Goal: Task Accomplishment & Management: Use online tool/utility

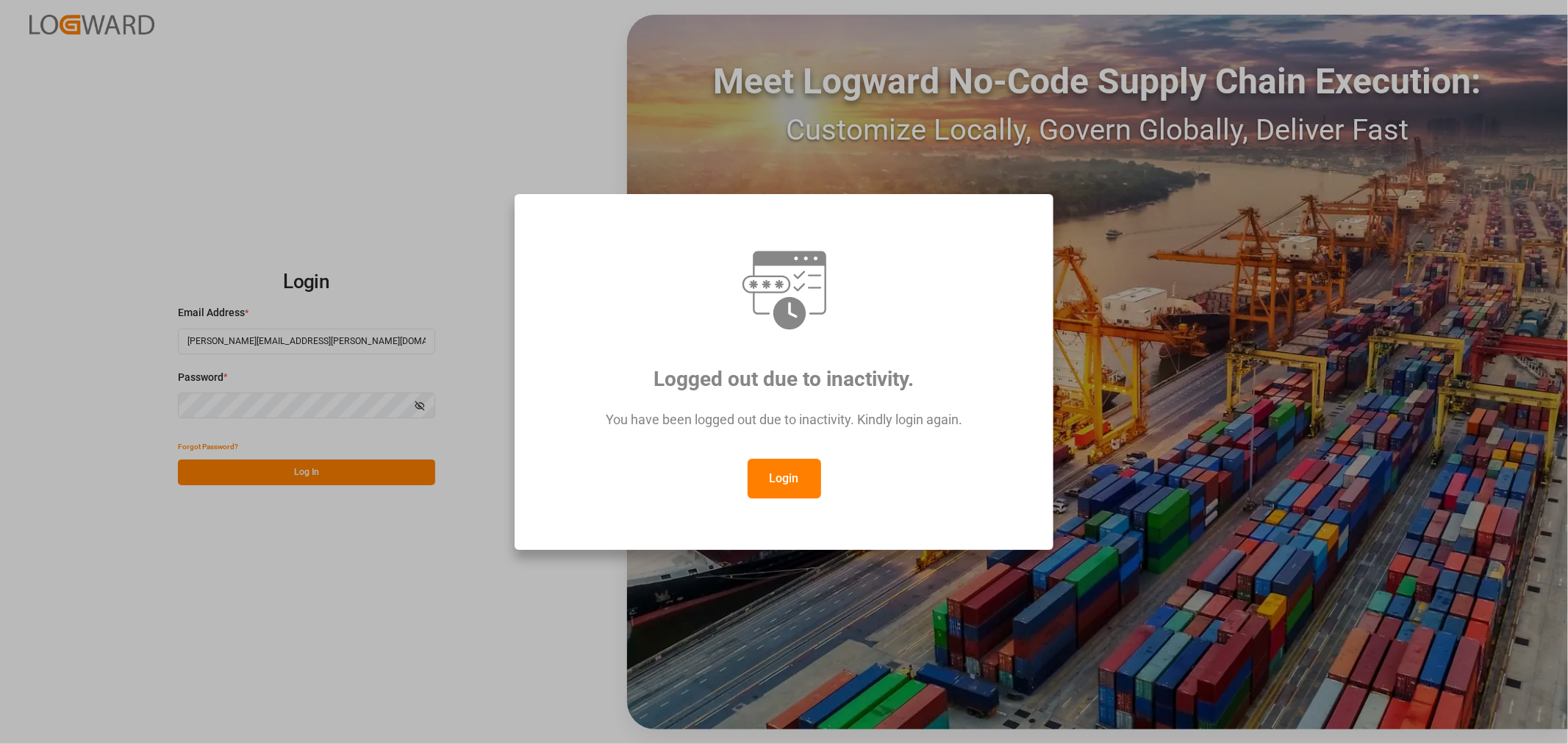
click at [789, 478] on button "Login" at bounding box center [784, 478] width 74 height 40
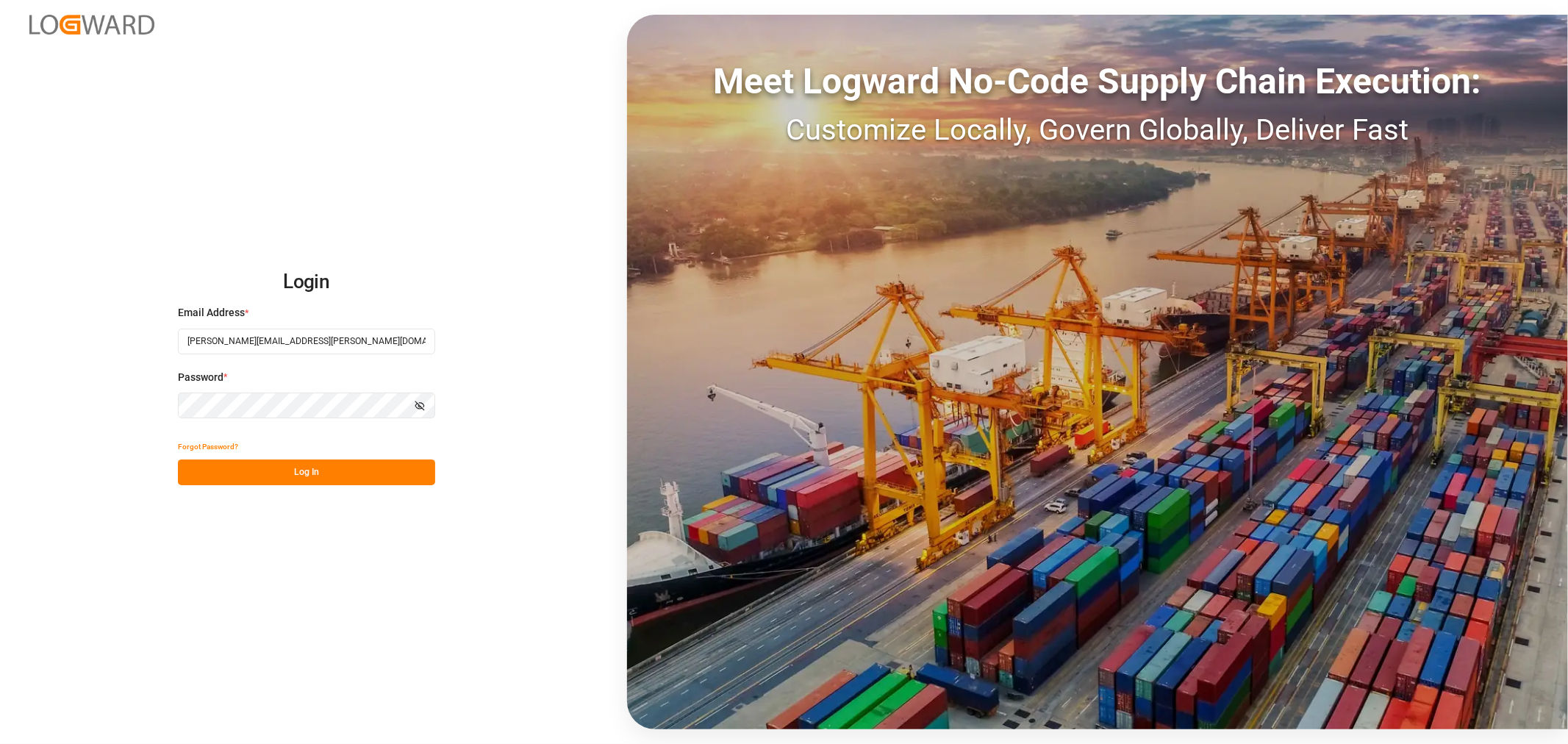
click at [286, 469] on button "Log In" at bounding box center [306, 472] width 257 height 26
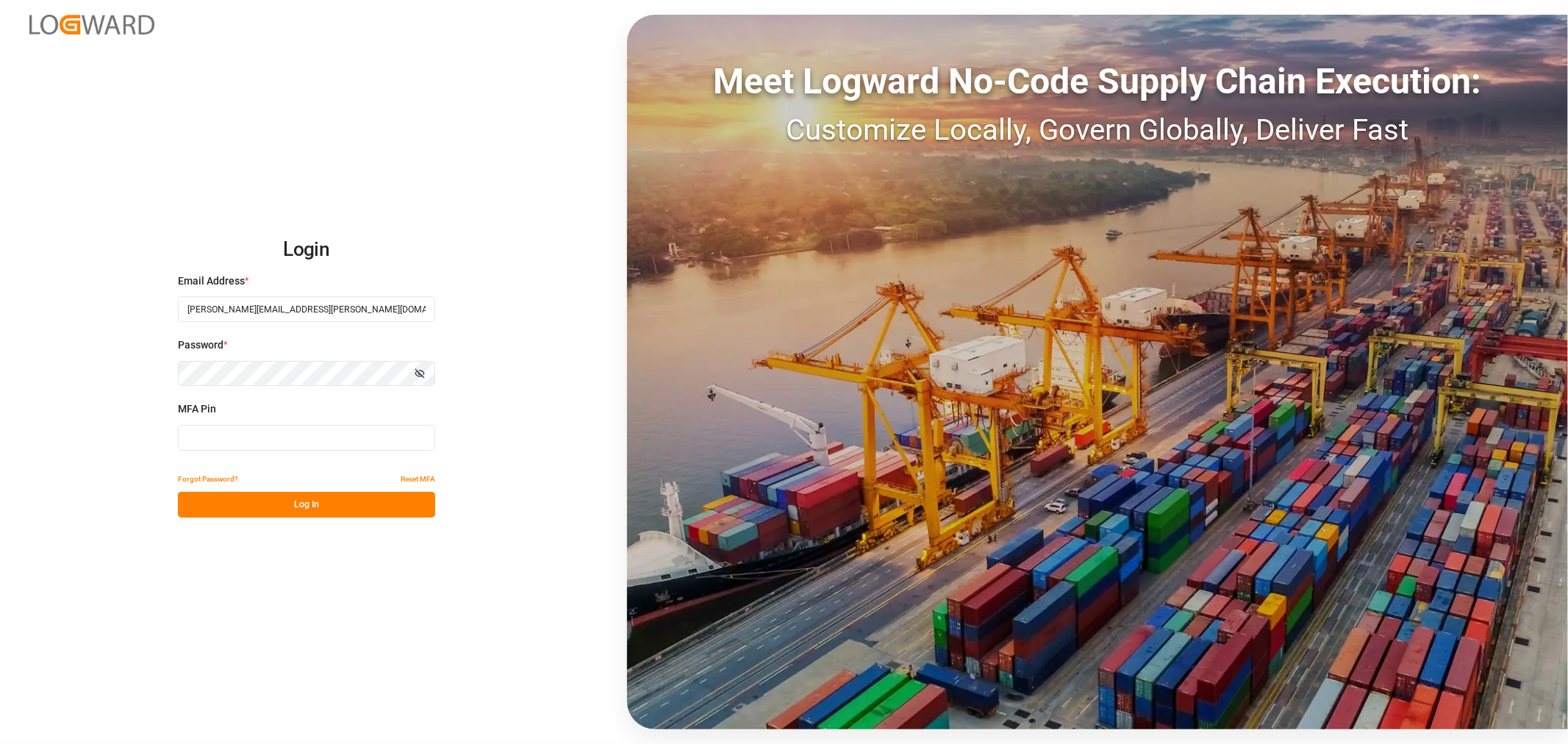
click at [282, 437] on input at bounding box center [306, 437] width 257 height 26
type input "156098"
click at [299, 502] on button "Log In" at bounding box center [306, 504] width 257 height 26
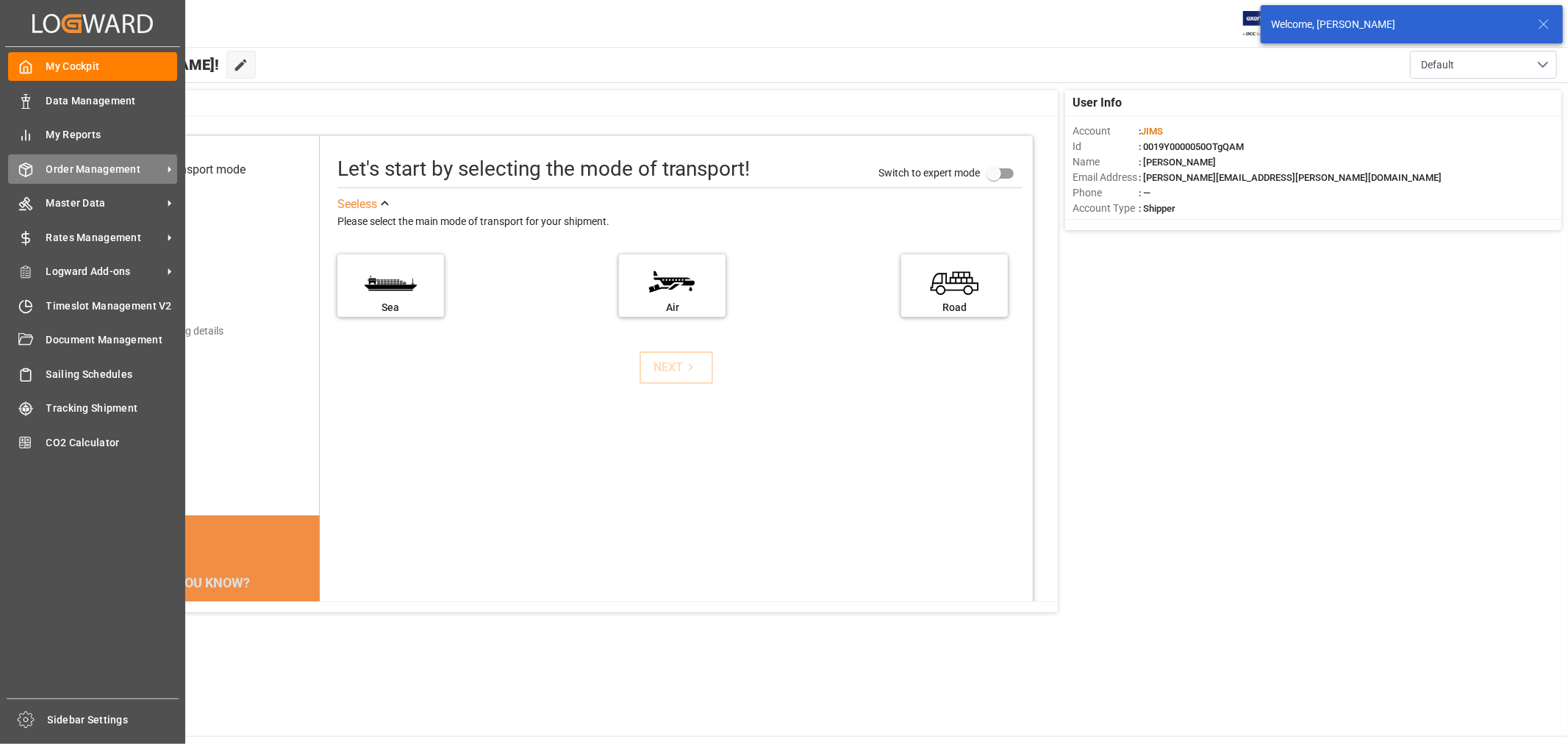
click at [94, 167] on span "Order Management" at bounding box center [104, 169] width 116 height 16
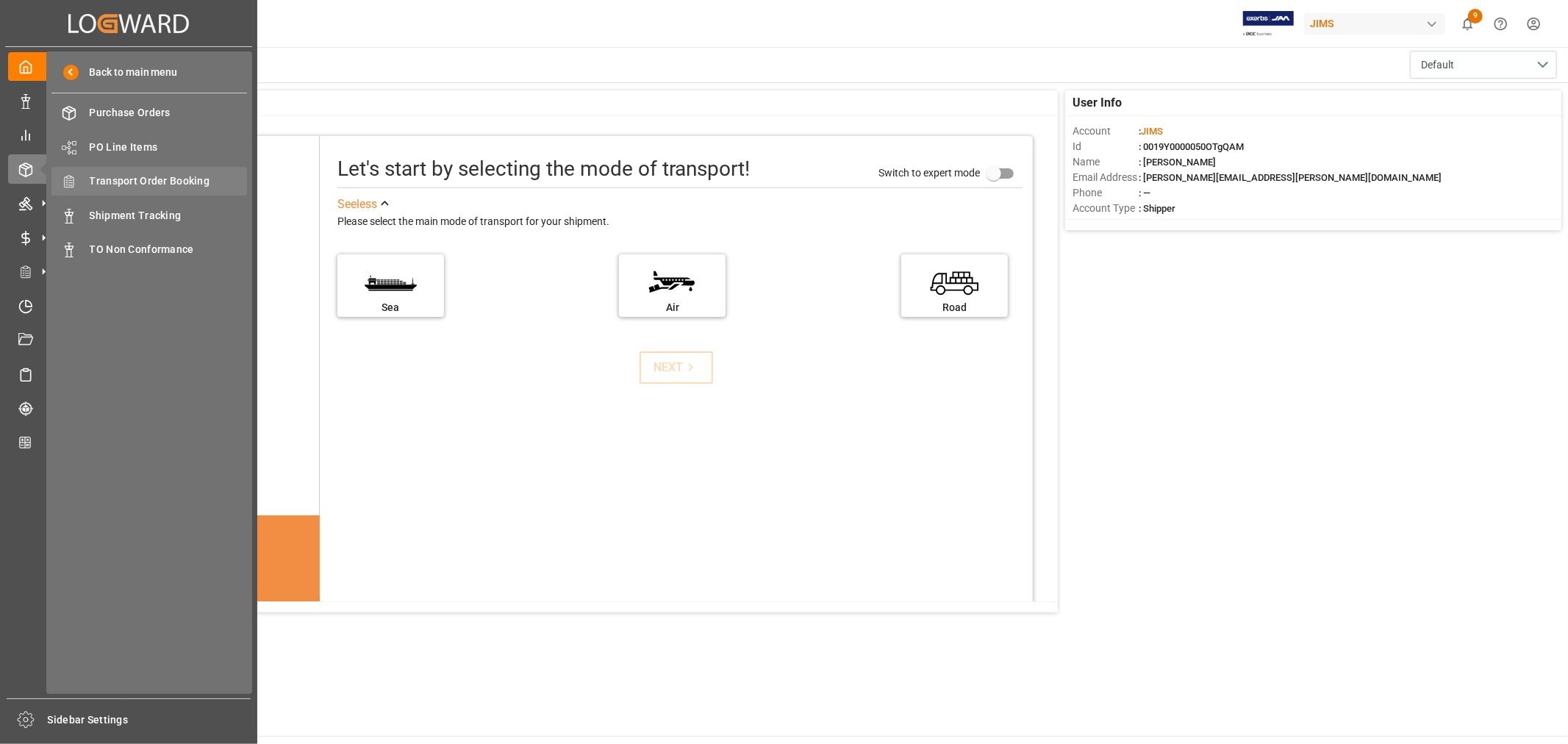
click at [171, 179] on span "Transport Order Booking" at bounding box center [168, 181] width 158 height 16
